Goal: Task Accomplishment & Management: Complete application form

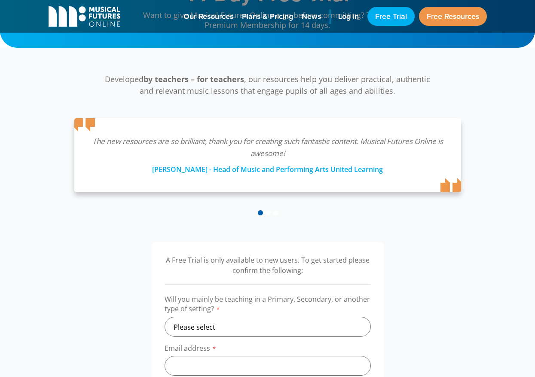
scroll to position [137, 0]
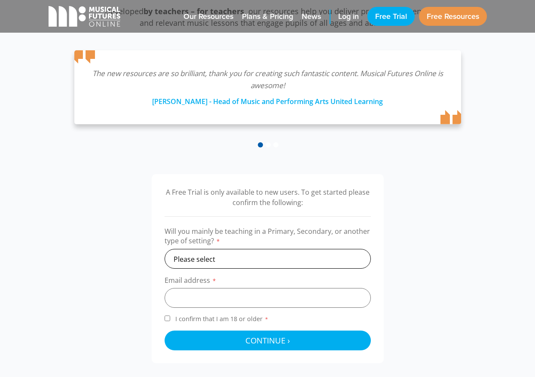
select select "other"
click at [210, 292] on input "email" at bounding box center [268, 298] width 206 height 20
type input "[EMAIL_ADDRESS][DOMAIN_NAME]"
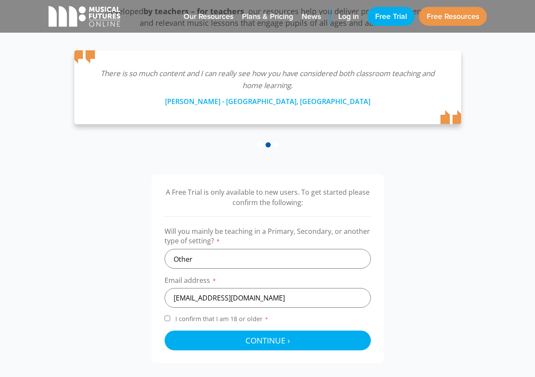
scroll to position [138, 0]
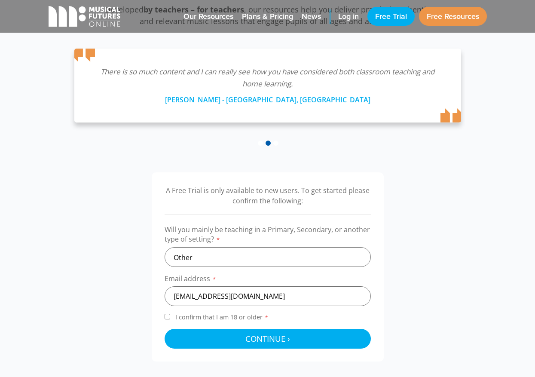
click at [214, 313] on span "I confirm that I am 18 or older *" at bounding box center [222, 317] width 97 height 8
click at [170, 314] on input "I confirm that I am 18 or older *" at bounding box center [168, 317] width 6 height 6
checkbox input "true"
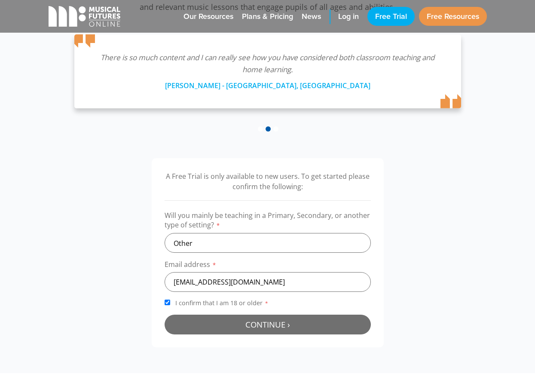
scroll to position [175, 0]
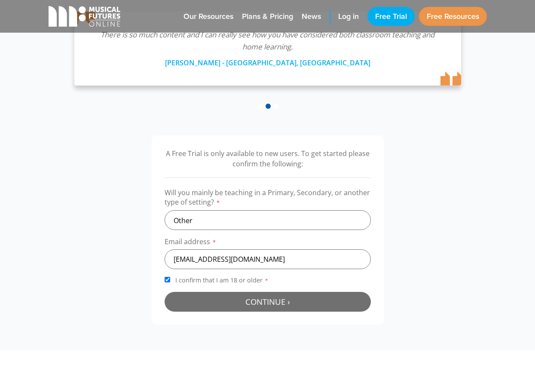
click at [247, 304] on span "Continue ›" at bounding box center [267, 301] width 45 height 11
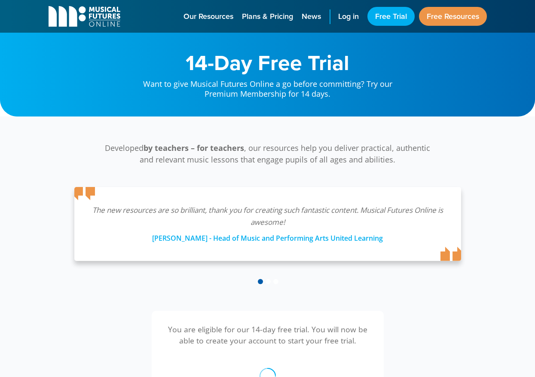
scroll to position [276, 0]
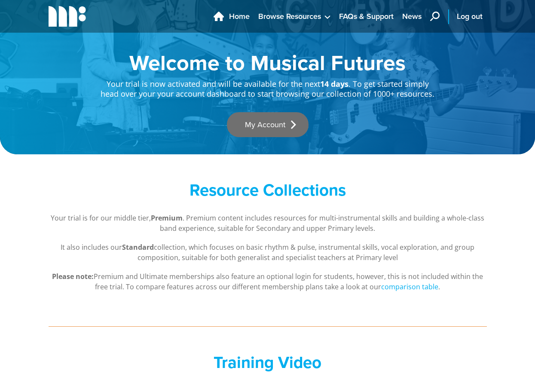
click at [271, 125] on link "My Account" at bounding box center [268, 124] width 82 height 25
